Goal: Find specific page/section: Find specific page/section

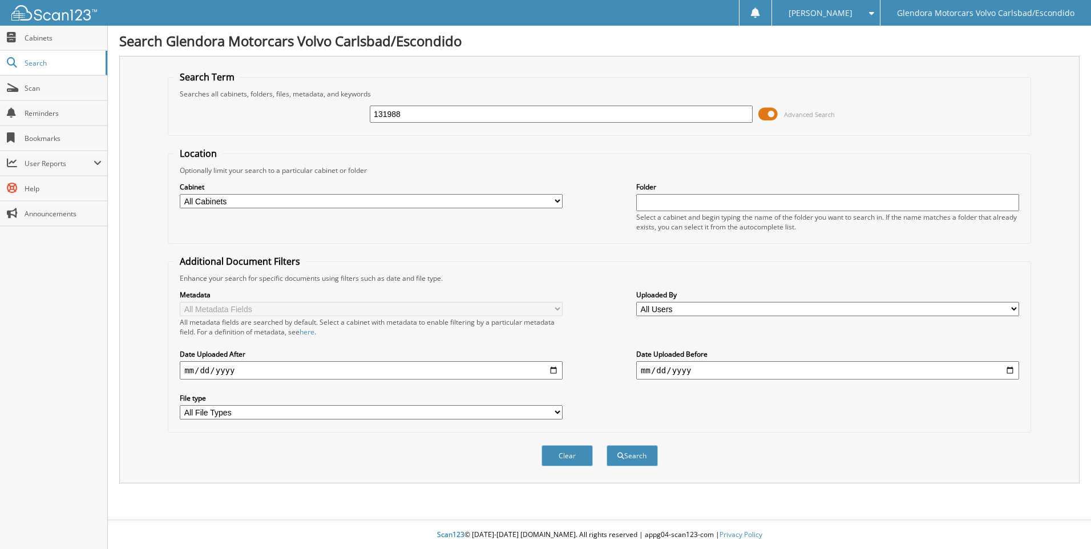
type input "131988"
click at [606, 445] on button "Search" at bounding box center [631, 455] width 51 height 21
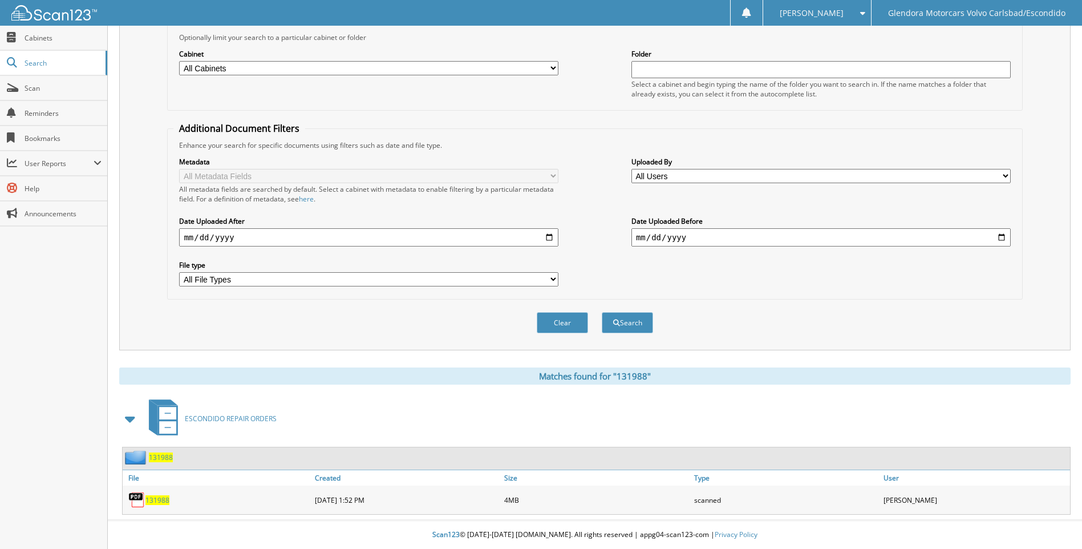
scroll to position [110, 0]
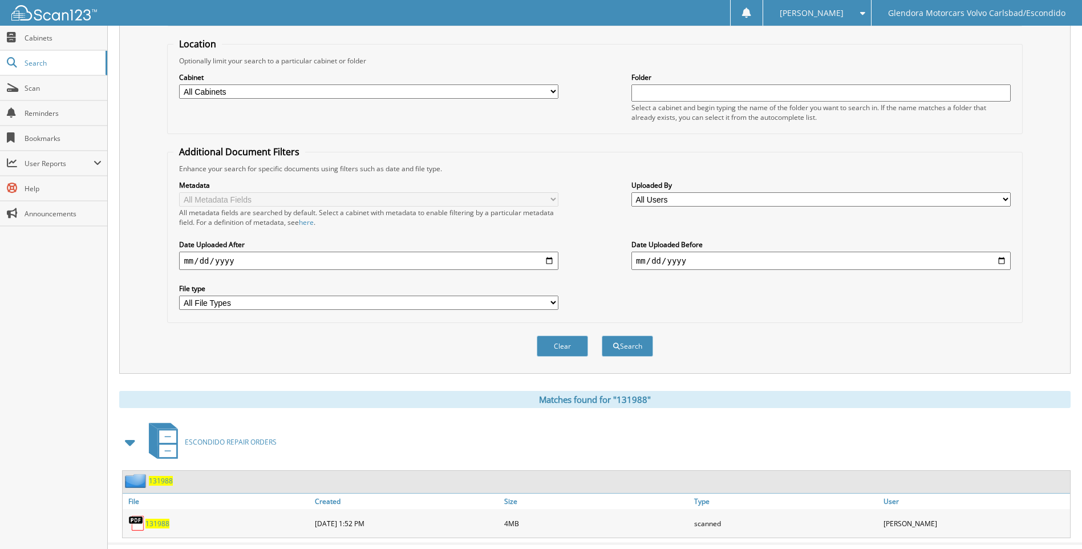
type input "131988"
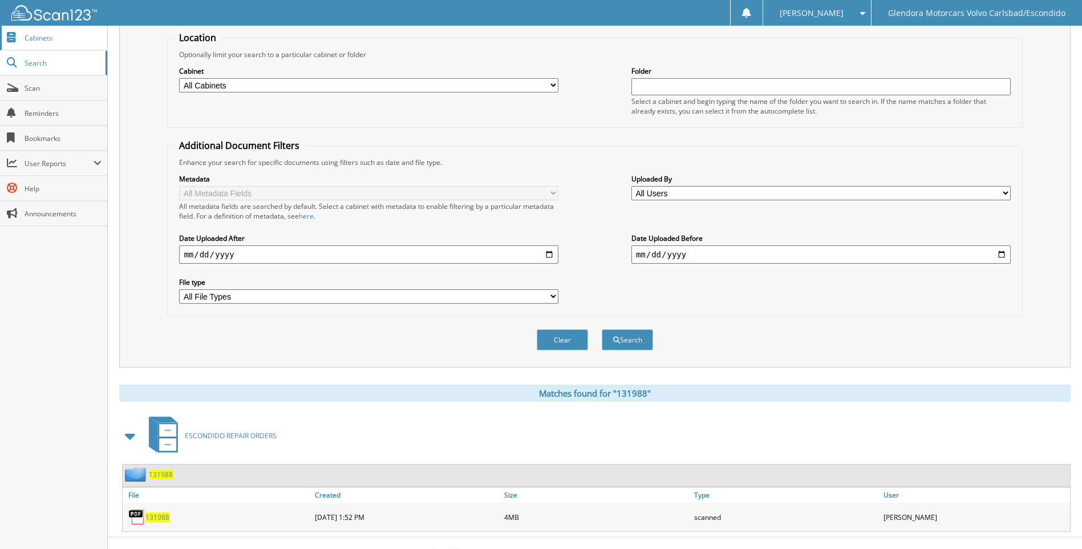
scroll to position [134, 0]
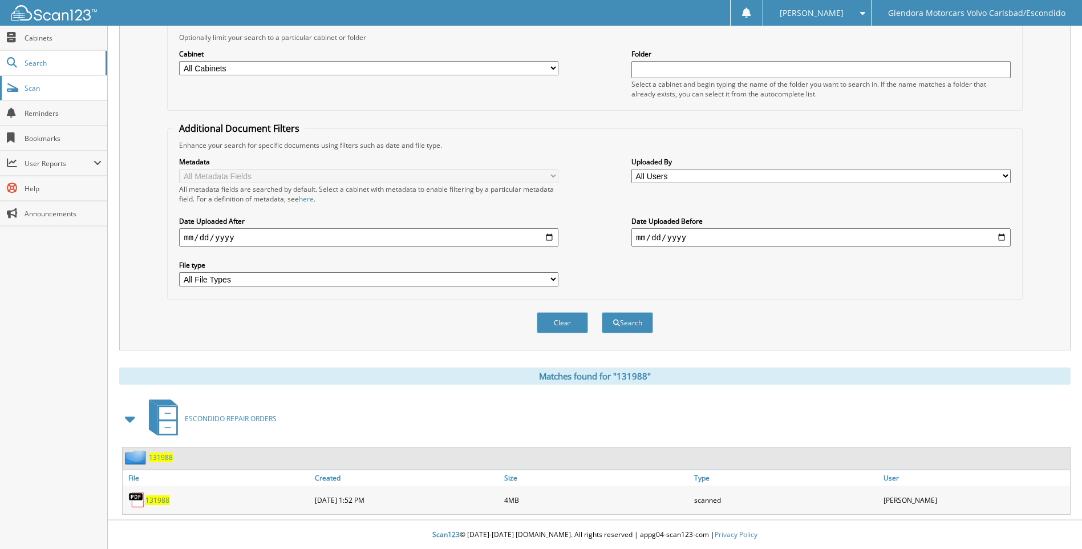
click at [27, 77] on link "Scan" at bounding box center [53, 88] width 107 height 25
